Goal: Information Seeking & Learning: Learn about a topic

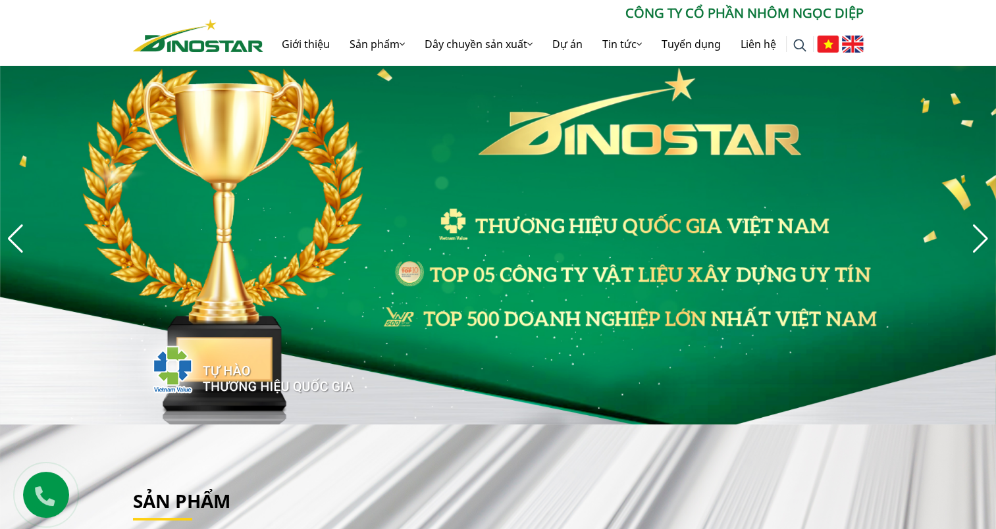
click at [854, 36] on img at bounding box center [853, 44] width 22 height 17
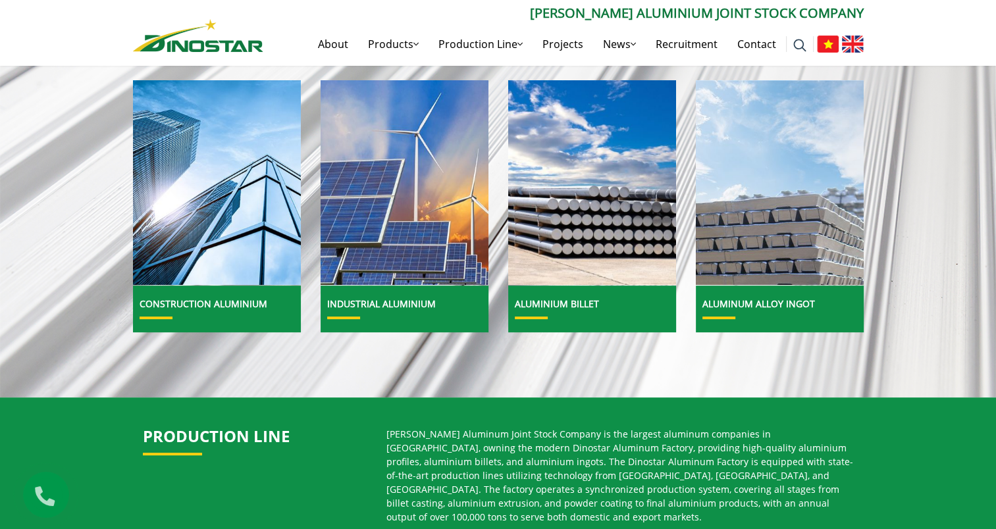
scroll to position [461, 0]
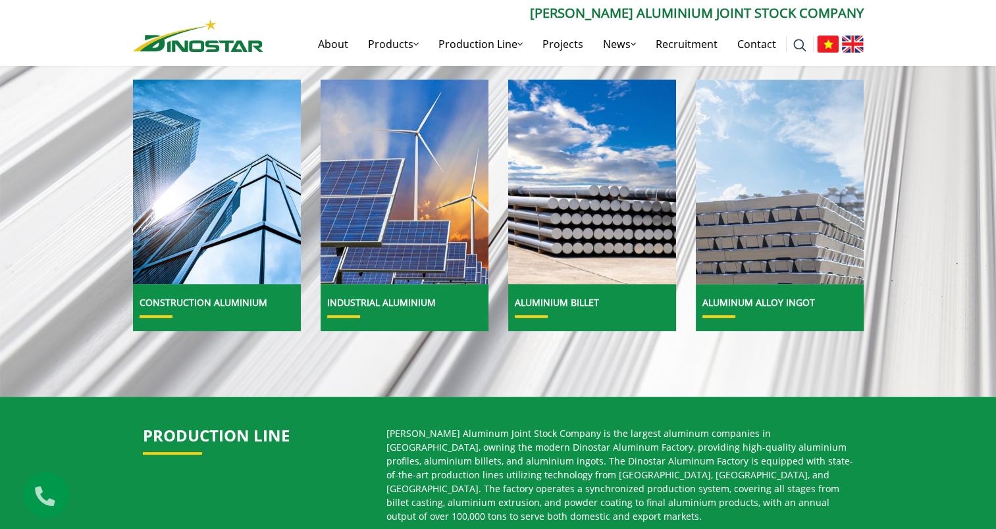
click at [782, 296] on div "Aluminum alloy ingot" at bounding box center [780, 307] width 168 height 47
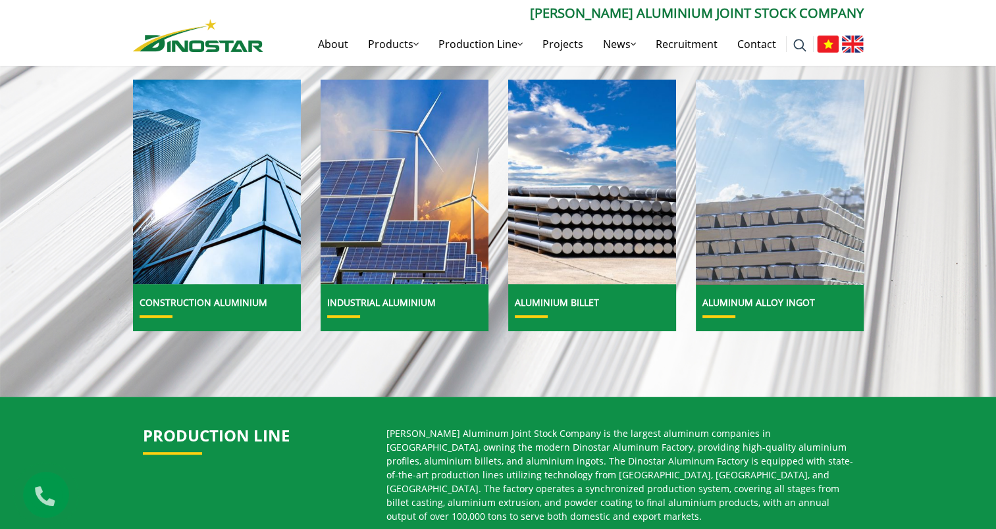
click at [777, 209] on img at bounding box center [780, 182] width 180 height 220
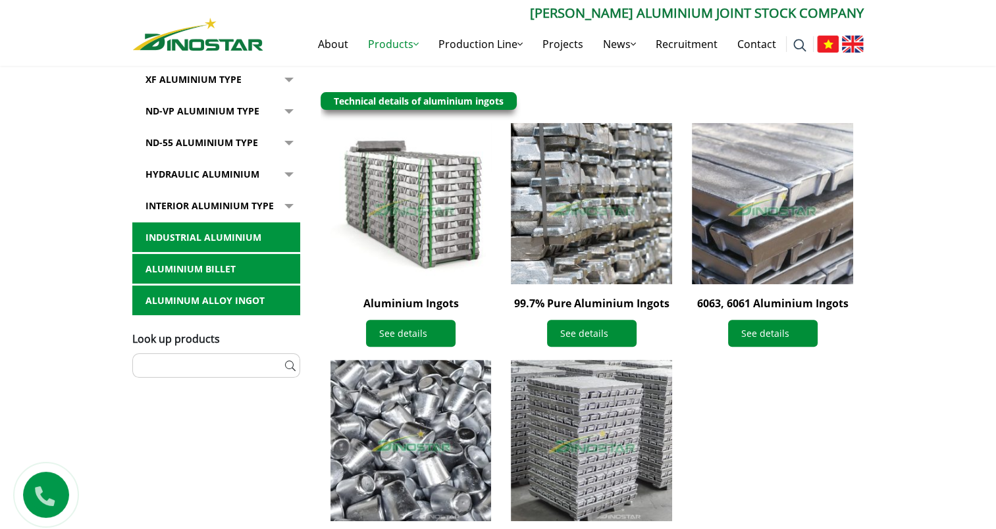
scroll to position [329, 0]
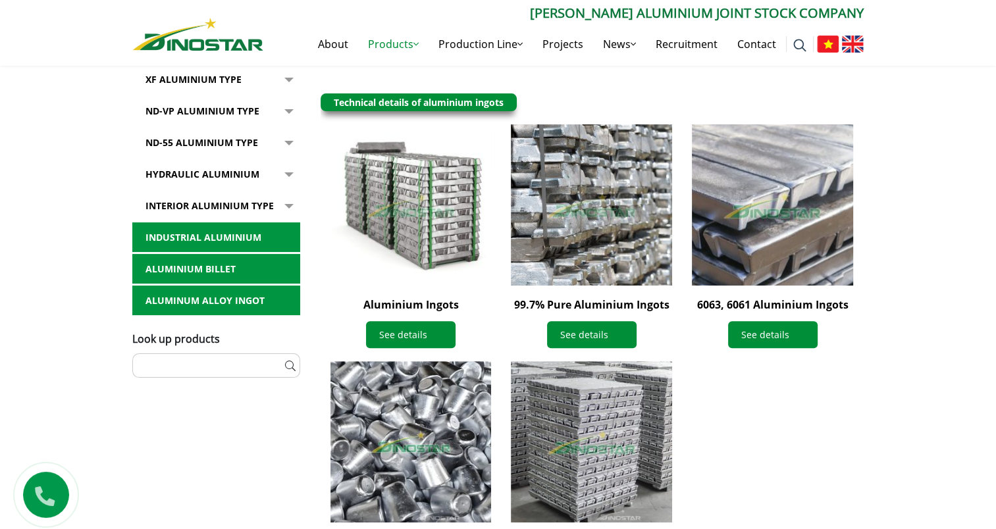
click at [790, 195] on img at bounding box center [772, 204] width 177 height 177
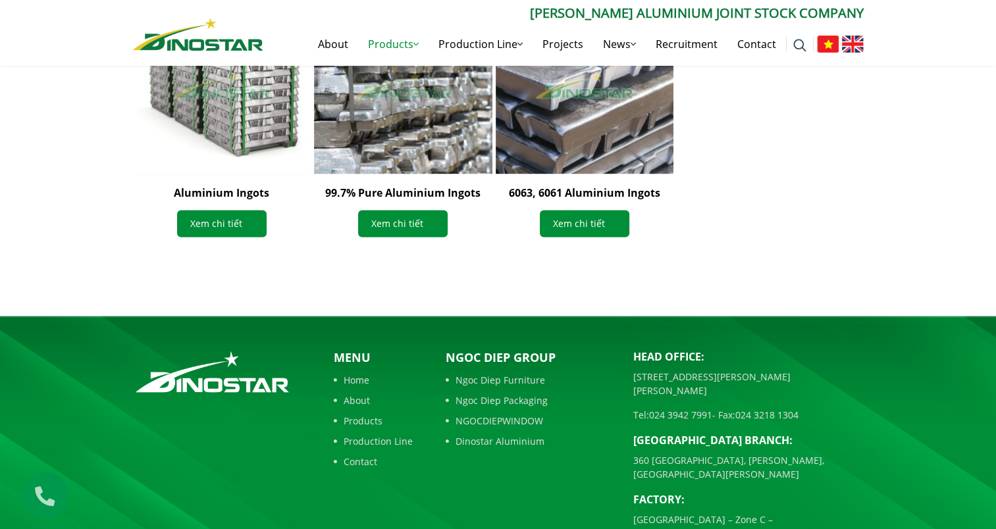
scroll to position [1711, 0]
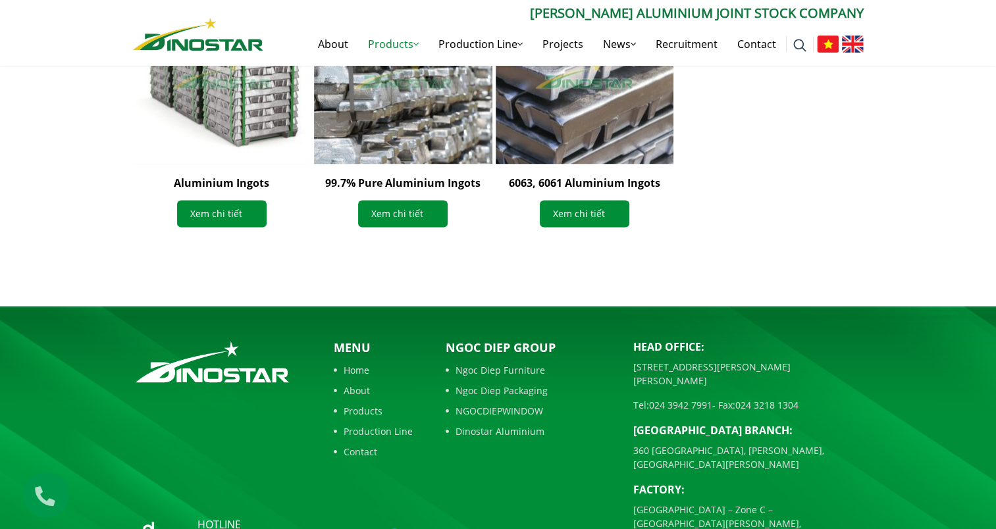
click at [502, 432] on link "Dinostar Aluminium" at bounding box center [530, 432] width 168 height 14
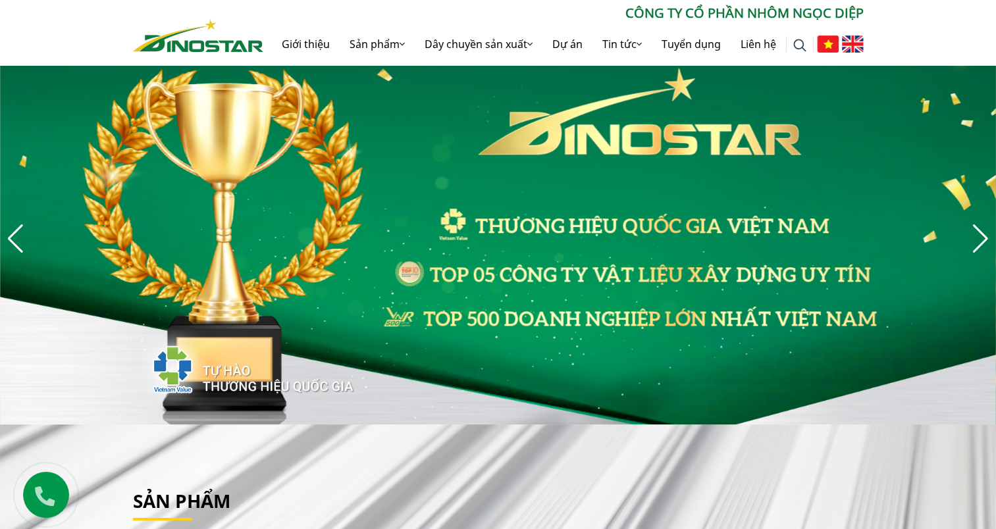
click at [979, 240] on div "Next slide" at bounding box center [980, 238] width 18 height 29
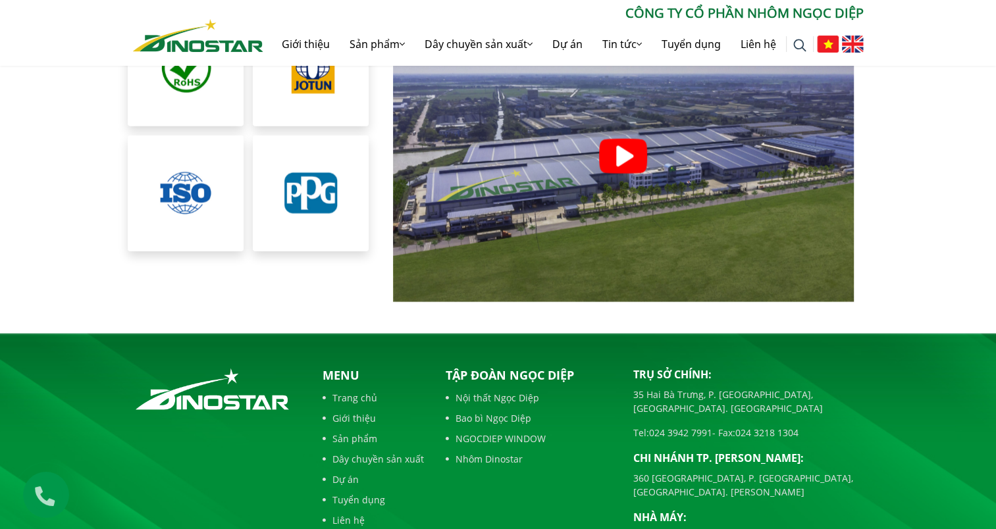
scroll to position [2975, 0]
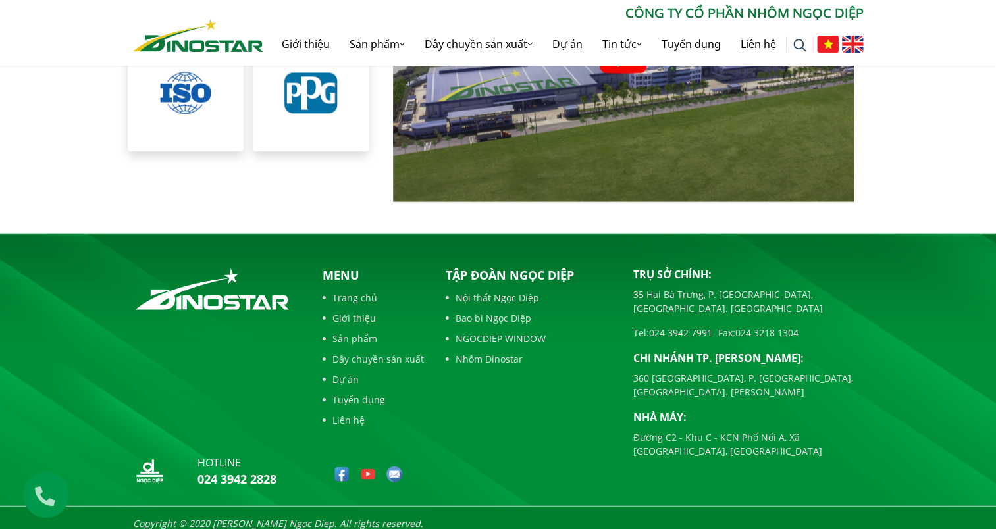
click at [503, 352] on link "Nhôm Dinostar" at bounding box center [530, 359] width 168 height 14
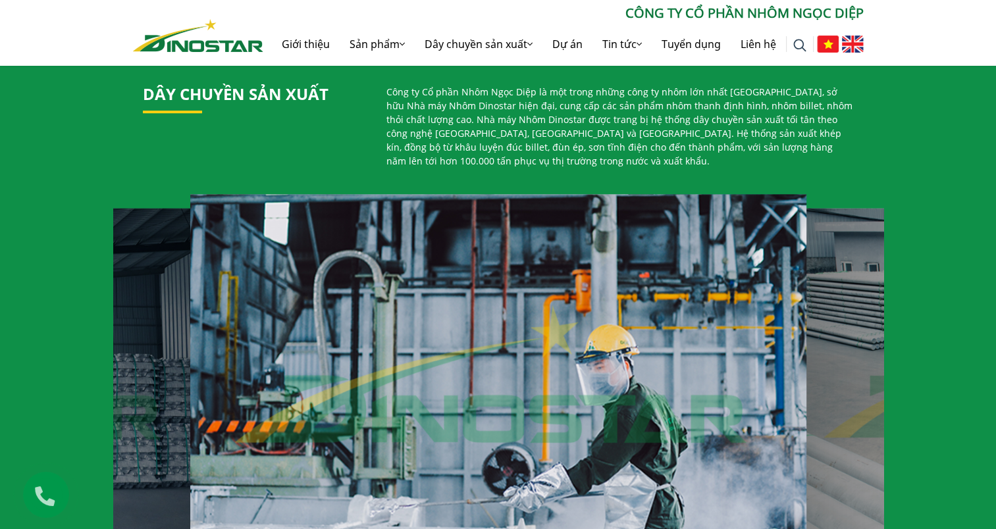
scroll to position [1000, 0]
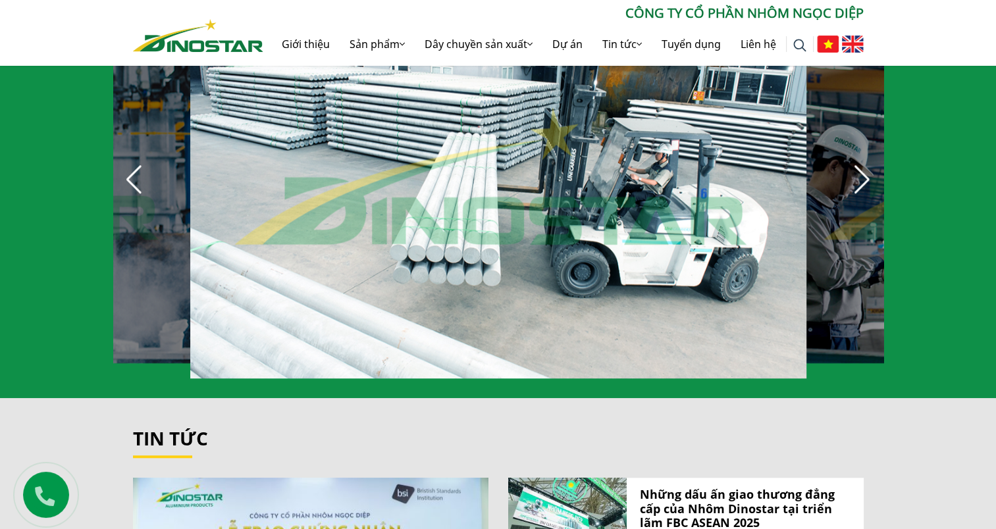
click at [854, 174] on div "Next slide" at bounding box center [862, 179] width 29 height 29
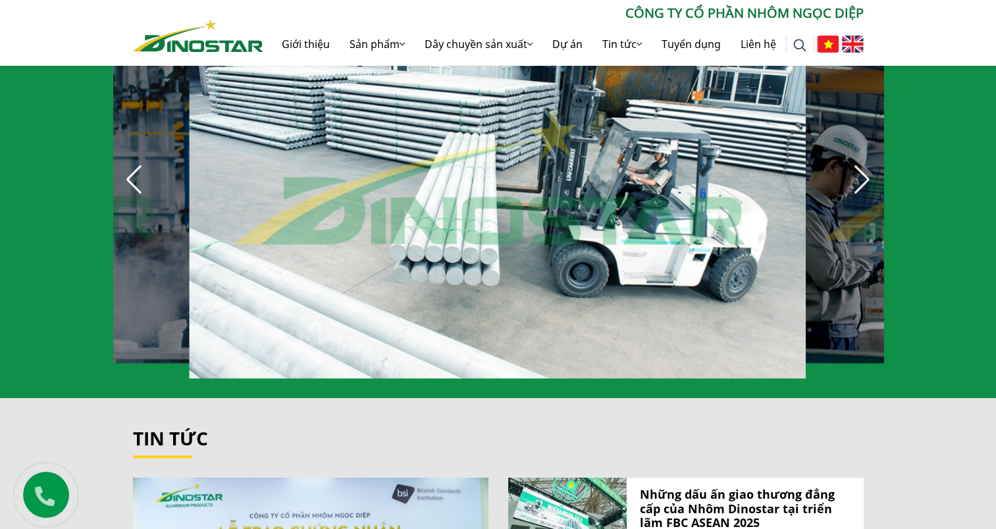
click at [864, 170] on div "Next slide" at bounding box center [862, 179] width 29 height 29
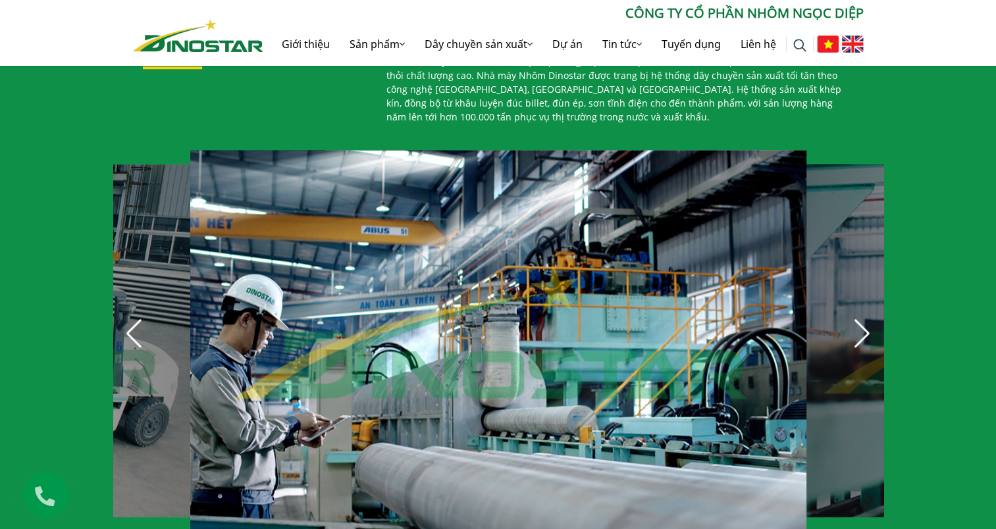
scroll to position [869, 0]
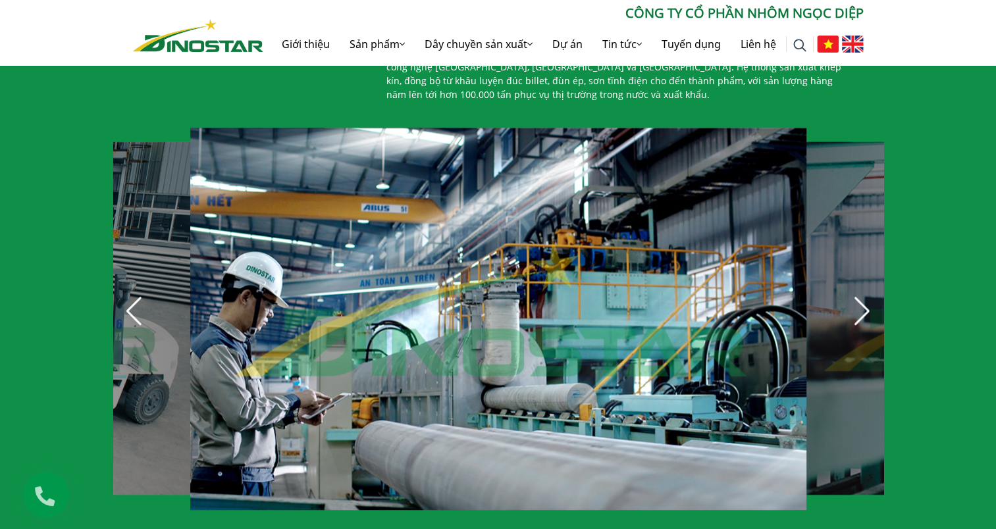
click at [862, 305] on div "Next slide" at bounding box center [862, 311] width 29 height 29
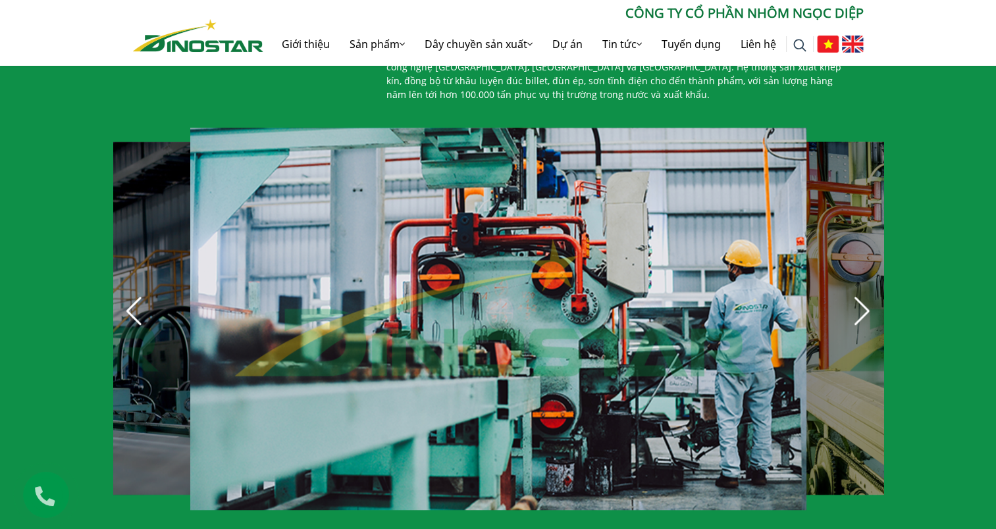
click at [862, 305] on div "Next slide" at bounding box center [862, 311] width 29 height 29
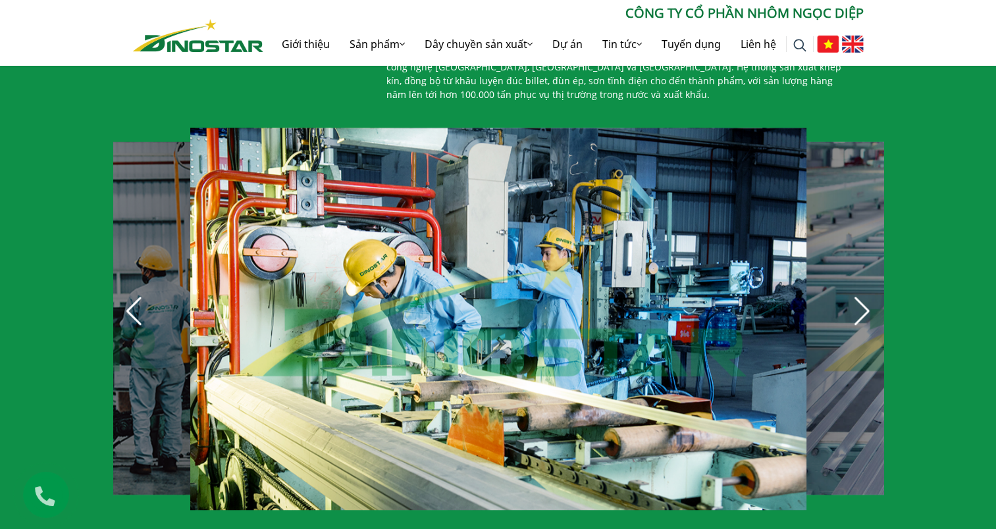
click at [862, 305] on div "Next slide" at bounding box center [862, 311] width 29 height 29
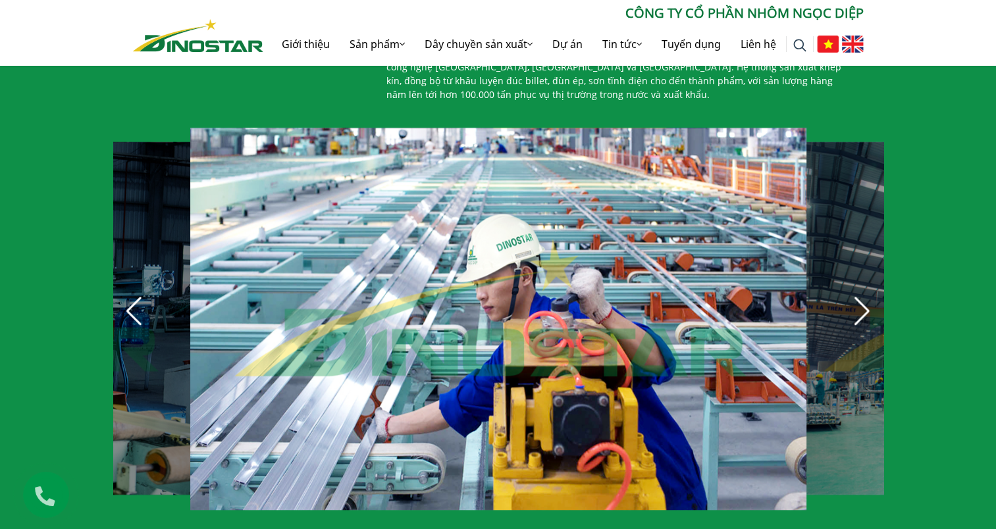
click at [862, 305] on div "Next slide" at bounding box center [862, 311] width 29 height 29
